Goal: Task Accomplishment & Management: Manage account settings

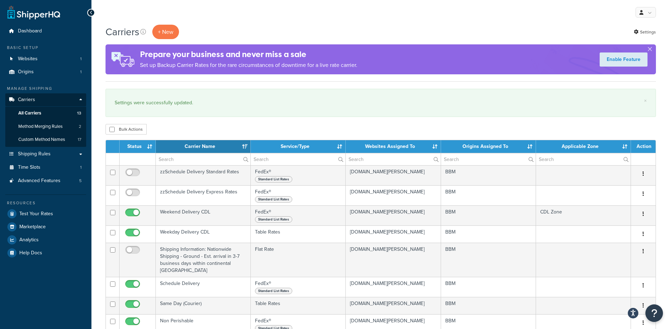
select select "15"
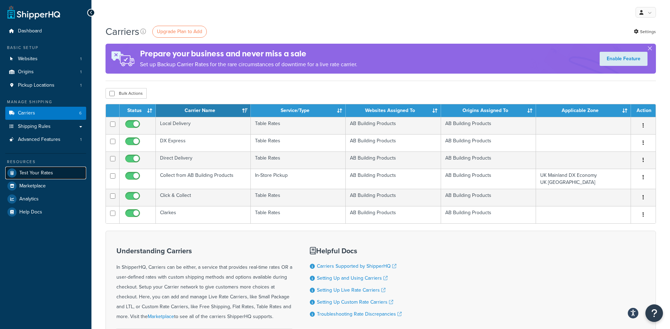
click at [72, 169] on link "Test Your Rates" at bounding box center [45, 172] width 81 height 13
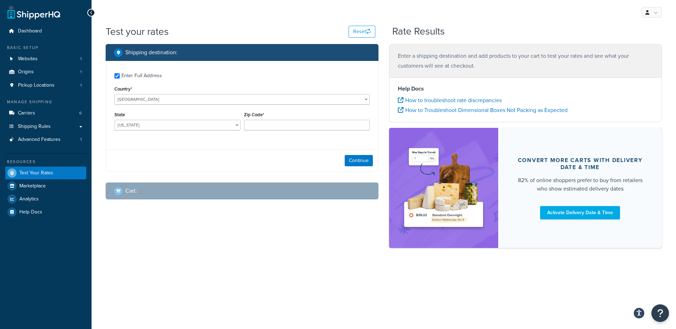
checkbox input "true"
type input "BH12 3DB"
select select "GB"
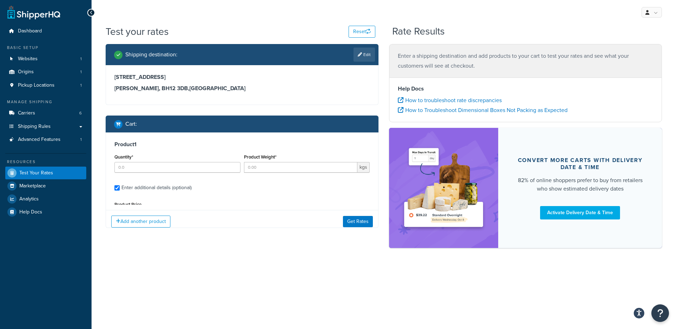
type input "1"
type input "1.7"
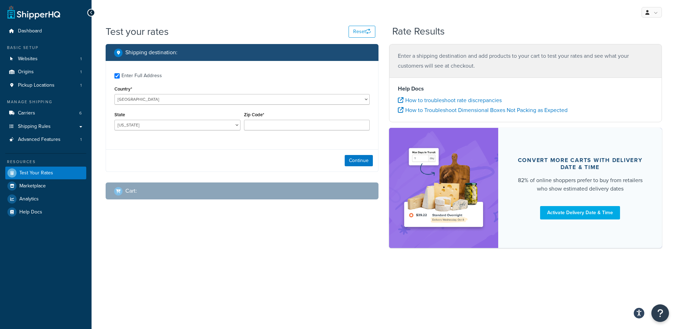
checkbox input "true"
type input "BH12 3DB"
select select "GB"
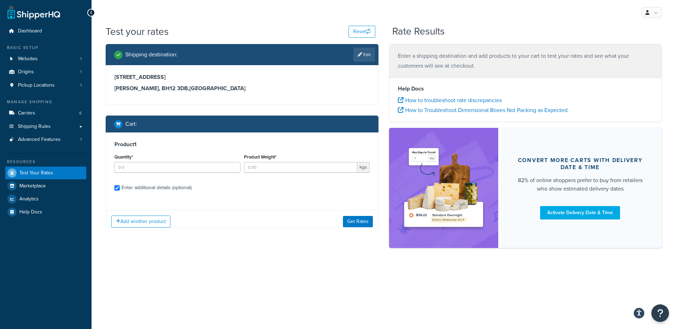
checkbox input "true"
type input "1"
type input "AL"
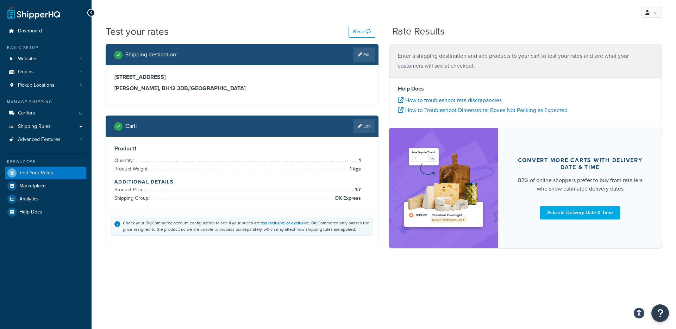
scroll to position [147, 0]
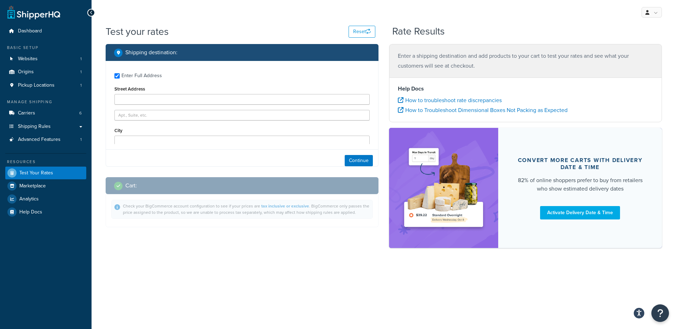
type input "7C Uppleby Road"
type input "Poole"
type input "BH12 3DB"
select select "GB"
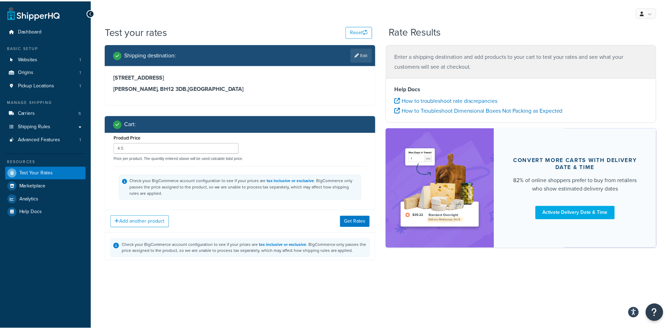
scroll to position [67, 0]
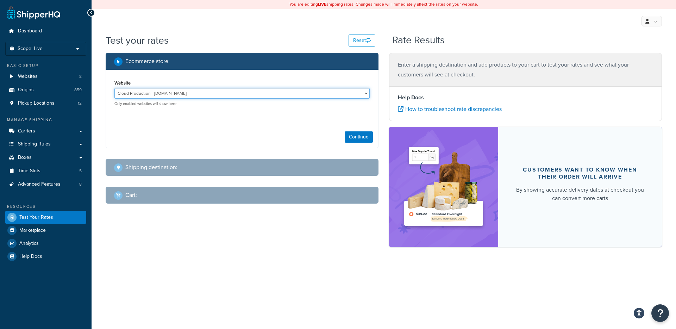
click at [167, 97] on select "Cloud Production - thecarycompany.com.c.e6jwmg4fx3fiq.ent.magento.cloud Integra…" at bounding box center [241, 93] width 255 height 11
select select "0f2bd059ef4d27a7a062b9293f5e6d00"
click at [114, 88] on select "Cloud Production - thecarycompany.com.c.e6jwmg4fx3fiq.ent.magento.cloud Integra…" at bounding box center [241, 93] width 255 height 11
click at [350, 135] on button "Continue" at bounding box center [359, 136] width 28 height 11
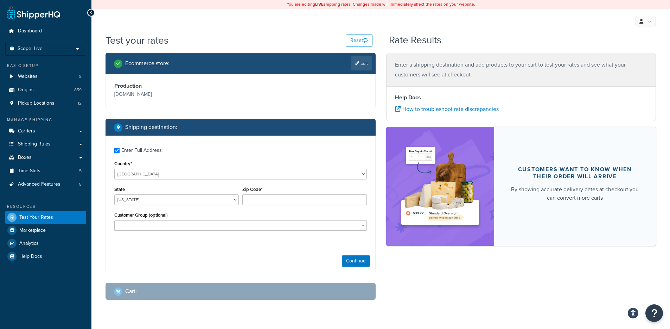
checkbox input "true"
type input "60101"
select select "IL"
select select "General"
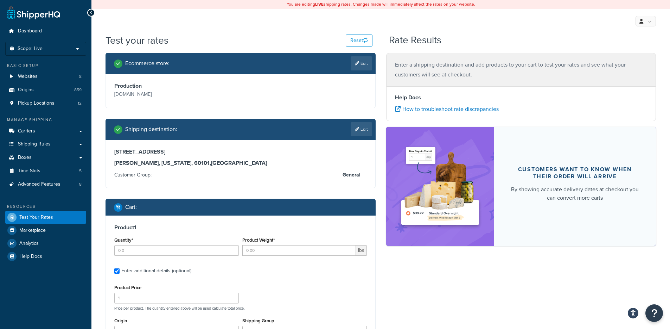
scroll to position [37, 0]
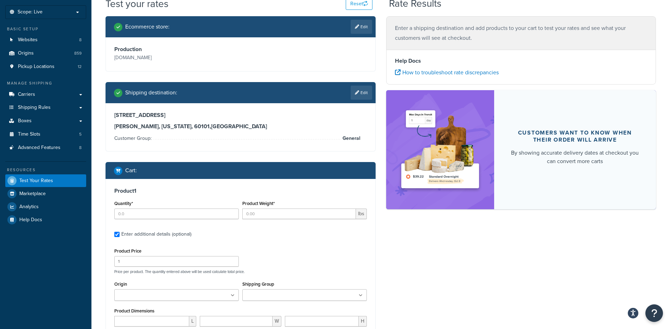
type input "796"
type input "0.03"
type input "0.25"
type input "2.120000"
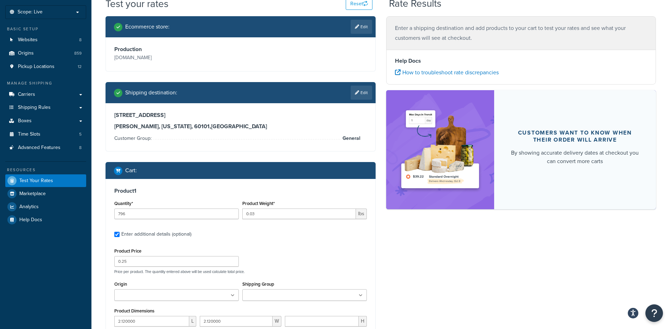
type input "1.460000"
select select "250"
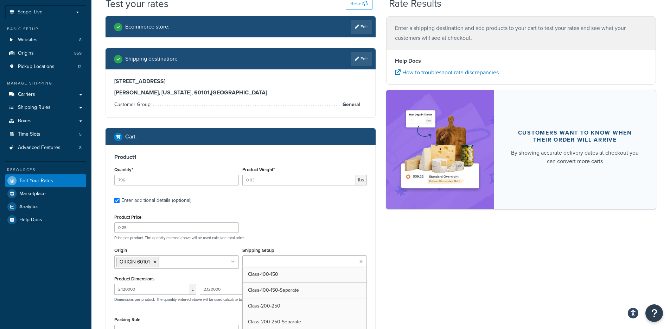
type input "854"
type input "0.03"
type input "0.25"
type input "2.120000"
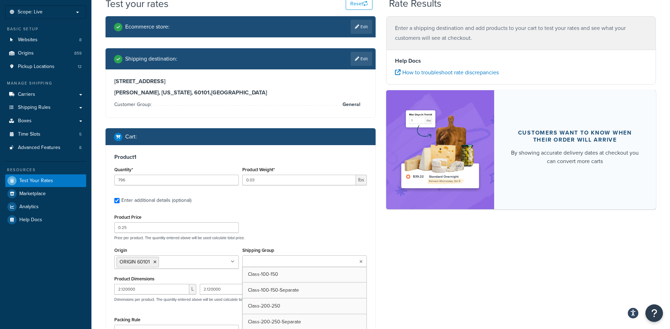
type input "1.460000"
select select "250"
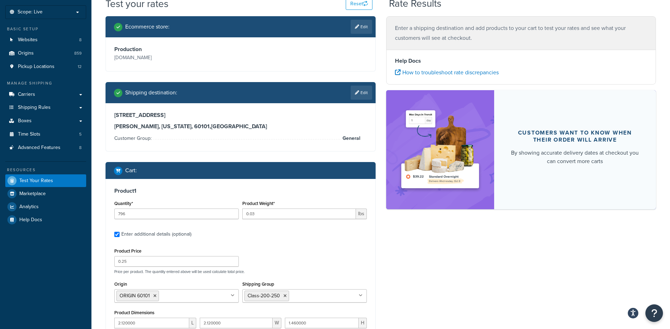
type input "1120"
type input "0.032"
type input "0.2"
type input "1.415000"
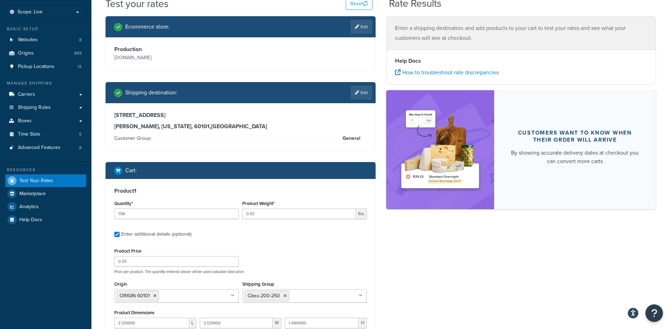
type input "3.219000"
select select "175"
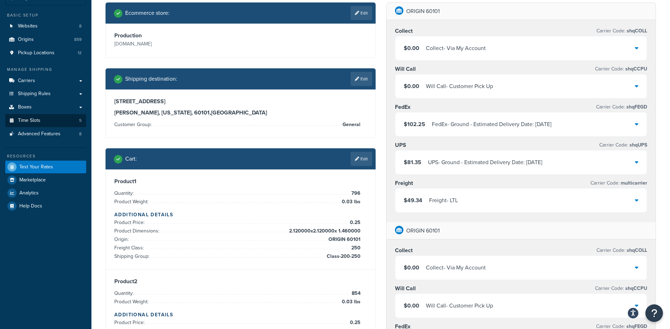
scroll to position [14, 0]
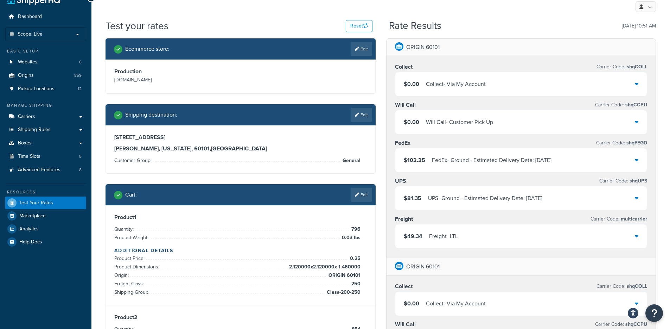
click at [640, 143] on span "shqFEGD" at bounding box center [636, 142] width 22 height 7
copy span "shqFEGD"
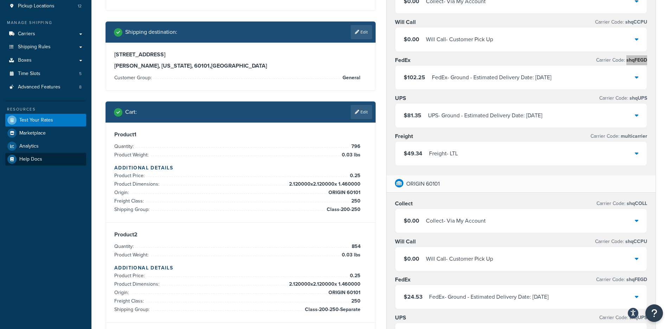
scroll to position [88, 0]
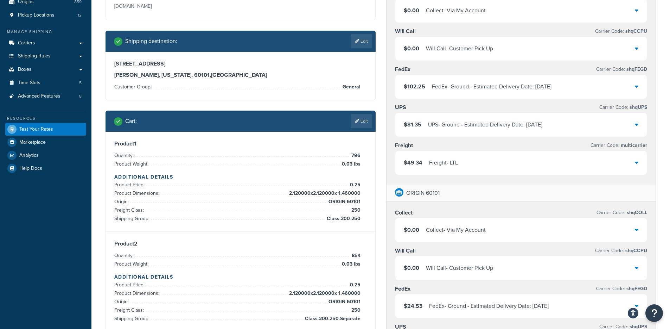
click at [444, 89] on div "FedEx - Ground - Estimated Delivery Date: 8/25/2025" at bounding box center [492, 87] width 120 height 10
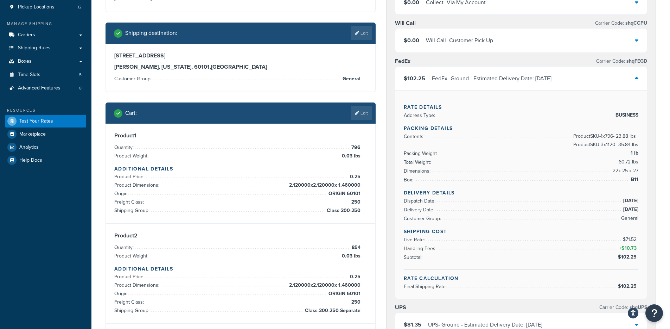
scroll to position [103, 0]
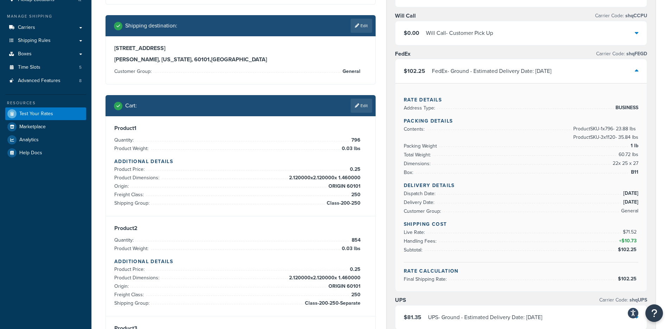
click at [330, 302] on span "Class-200-250-Separate" at bounding box center [331, 303] width 57 height 8
copy ul "Class-200-250-Separate"
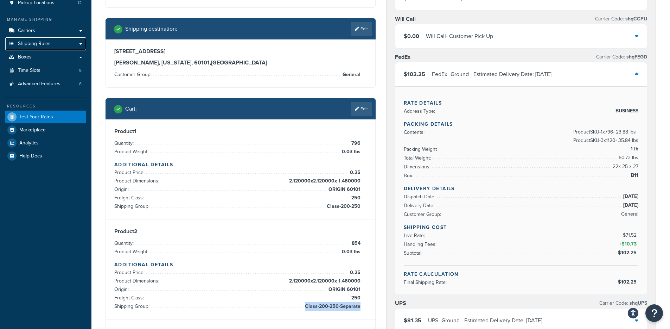
scroll to position [96, 0]
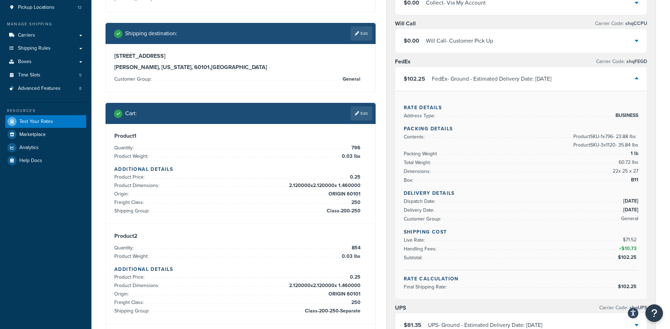
click at [453, 82] on div "FedEx - Ground - Estimated Delivery Date: 8/25/2025" at bounding box center [492, 79] width 120 height 10
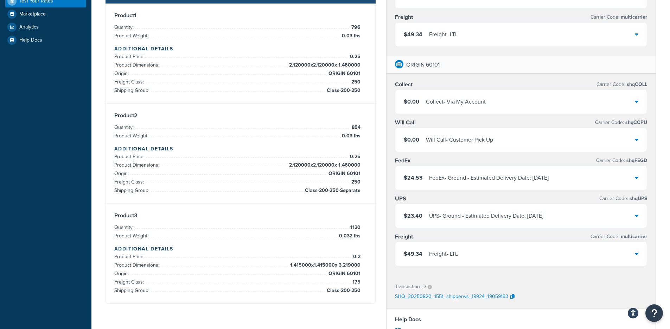
scroll to position [215, 0]
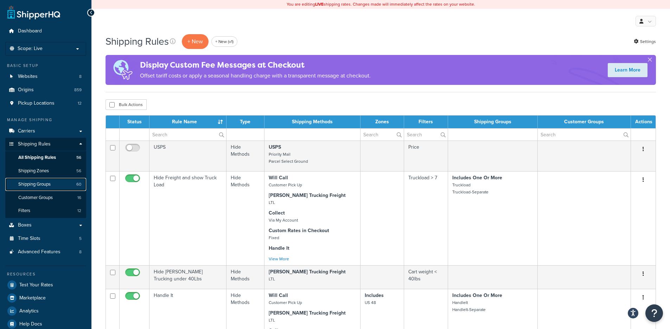
click at [54, 184] on link "Shipping Groups 60" at bounding box center [45, 184] width 81 height 13
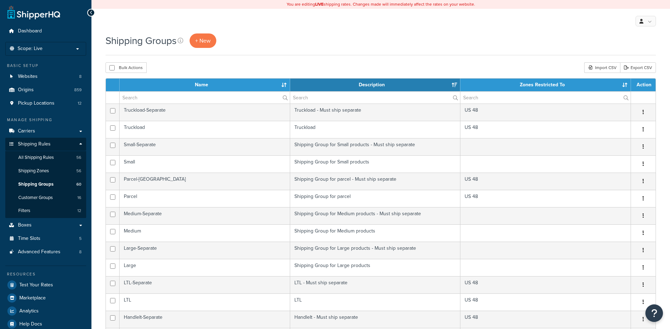
select select "15"
click at [216, 99] on input "text" at bounding box center [205, 97] width 170 height 12
paste input "Class-200-250-Separate"
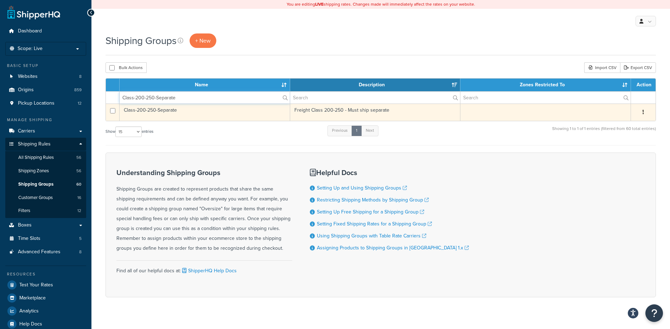
type input "Class-200-250-Separate"
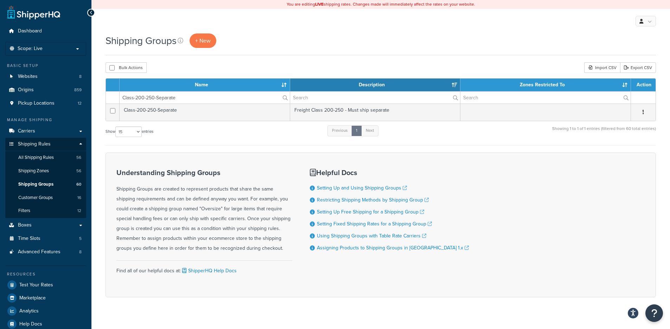
click at [244, 115] on td "Class-200-250-Separate" at bounding box center [205, 111] width 171 height 17
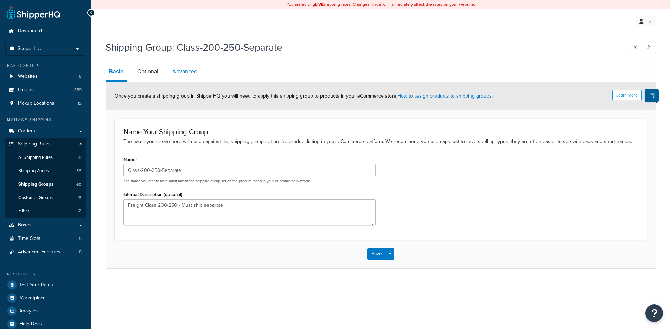
click at [188, 71] on link "Advanced" at bounding box center [185, 71] width 32 height 17
click at [186, 72] on link "Advanced" at bounding box center [185, 71] width 32 height 17
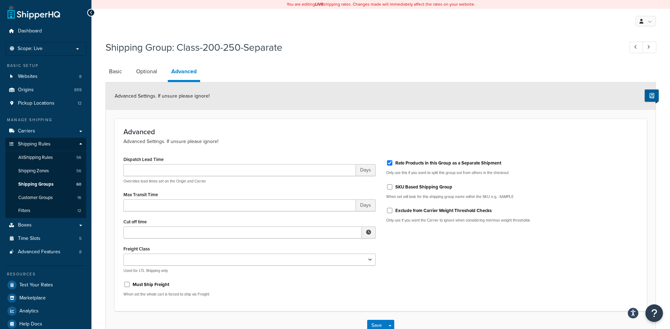
click at [184, 74] on link "Advanced" at bounding box center [184, 72] width 32 height 19
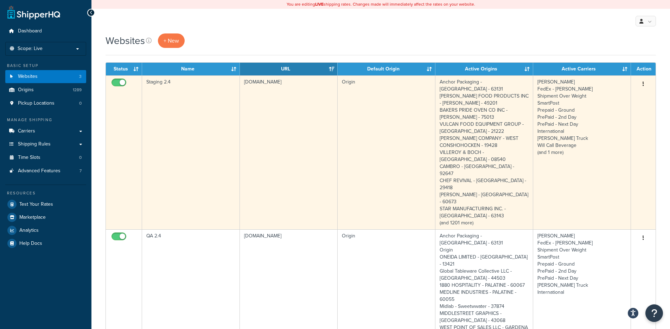
scroll to position [222, 0]
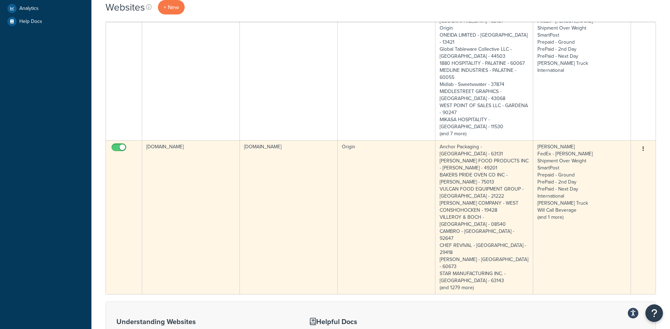
click at [280, 176] on td "[DOMAIN_NAME]" at bounding box center [289, 217] width 98 height 154
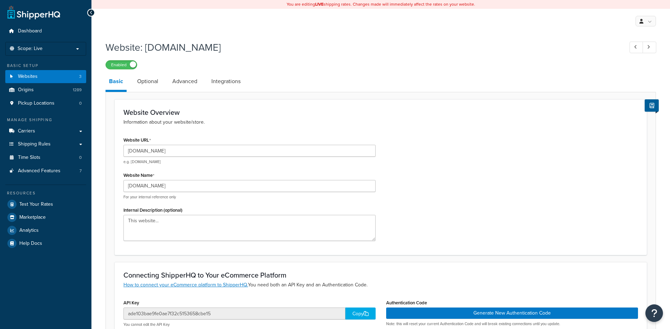
select select "147447"
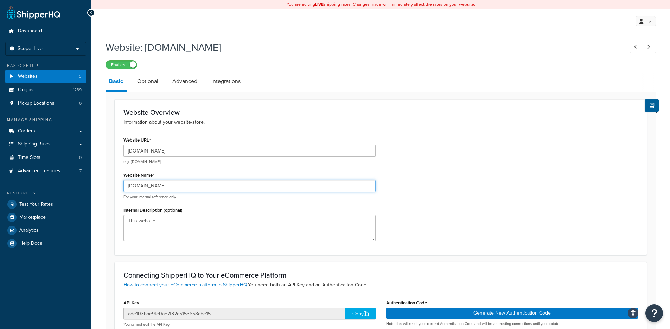
click at [144, 184] on input "myboelter.com" at bounding box center [250, 186] width 252 height 12
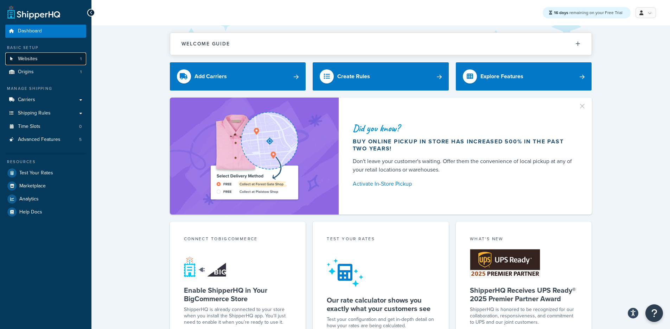
click at [54, 58] on link "Websites 1" at bounding box center [45, 58] width 81 height 13
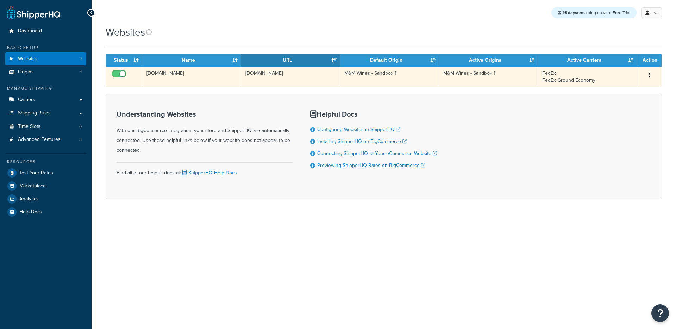
click at [290, 78] on td "[DOMAIN_NAME]" at bounding box center [290, 77] width 99 height 20
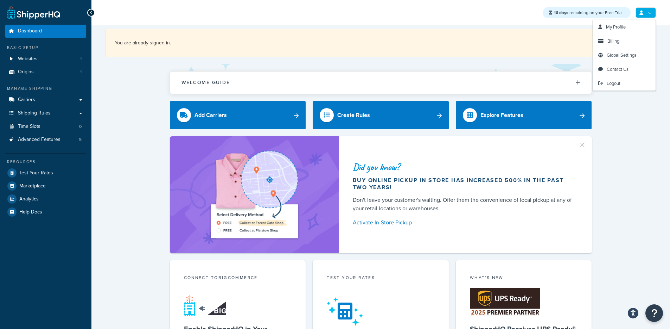
click at [651, 12] on link at bounding box center [646, 12] width 20 height 11
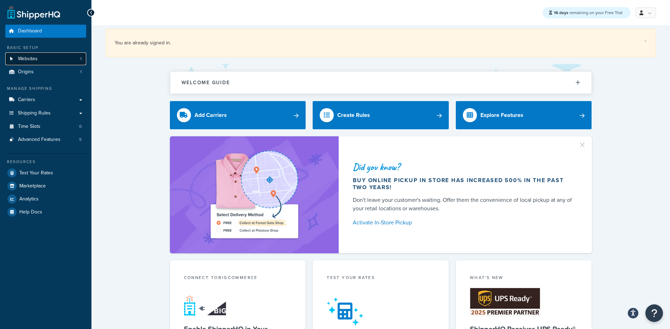
click at [57, 59] on link "Websites 1" at bounding box center [45, 58] width 81 height 13
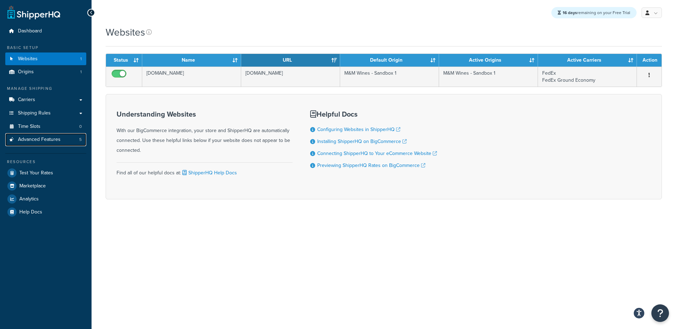
click at [58, 140] on span "Advanced Features" at bounding box center [39, 140] width 43 height 6
